Goal: Navigation & Orientation: Find specific page/section

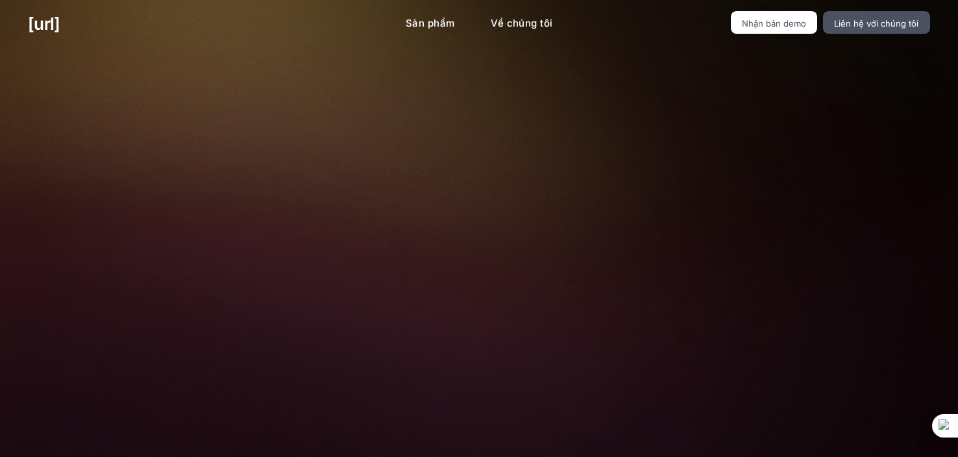
click at [631, 90] on font "Biến máy ảnh của bạn thành tác nhân AI để có hiệu suất bán lẻ tốt hơn" at bounding box center [478, 103] width 419 height 53
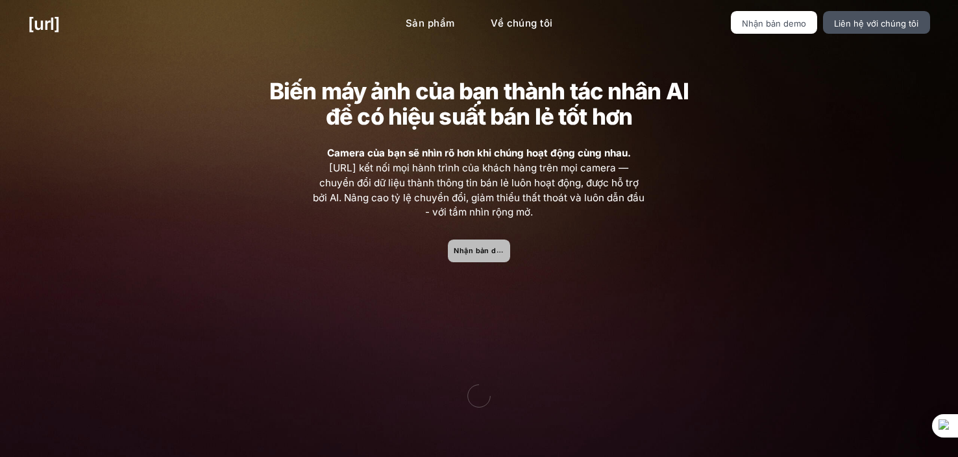
click at [499, 252] on font "Nhận bản demo" at bounding box center [483, 250] width 58 height 8
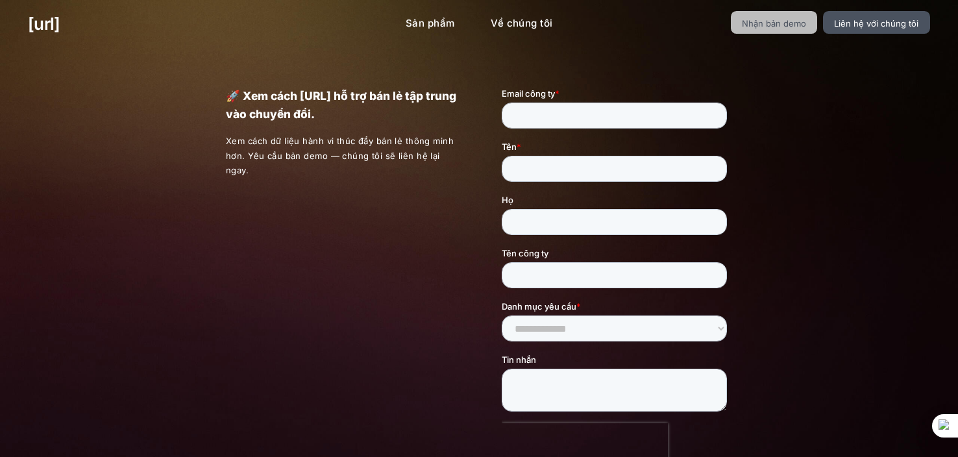
click at [801, 24] on font "Nhận bản demo" at bounding box center [774, 23] width 64 height 10
click at [806, 27] on font "Nhận bản demo" at bounding box center [774, 23] width 64 height 10
click at [525, 31] on link "Về chúng tôi" at bounding box center [521, 23] width 82 height 25
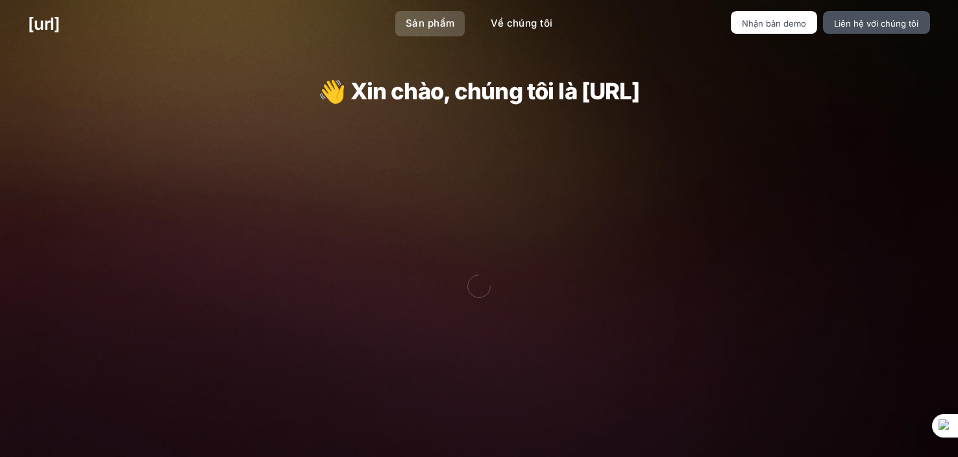
click at [438, 26] on font "Sản phẩm" at bounding box center [430, 23] width 49 height 12
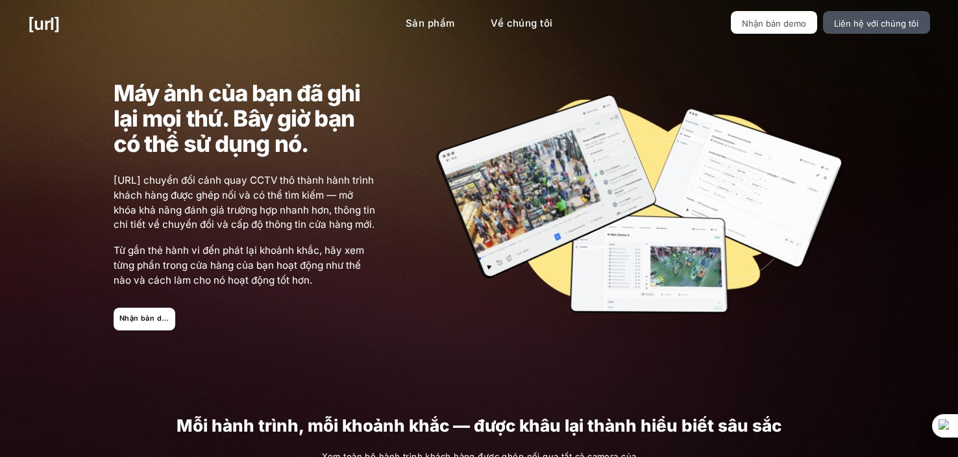
click at [735, 26] on ul "Nhận bản demo Liên hệ với chúng tôi" at bounding box center [787, 22] width 286 height 23
click at [751, 23] on font "Nhận bản demo" at bounding box center [774, 23] width 64 height 10
